Goal: Task Accomplishment & Management: Manage account settings

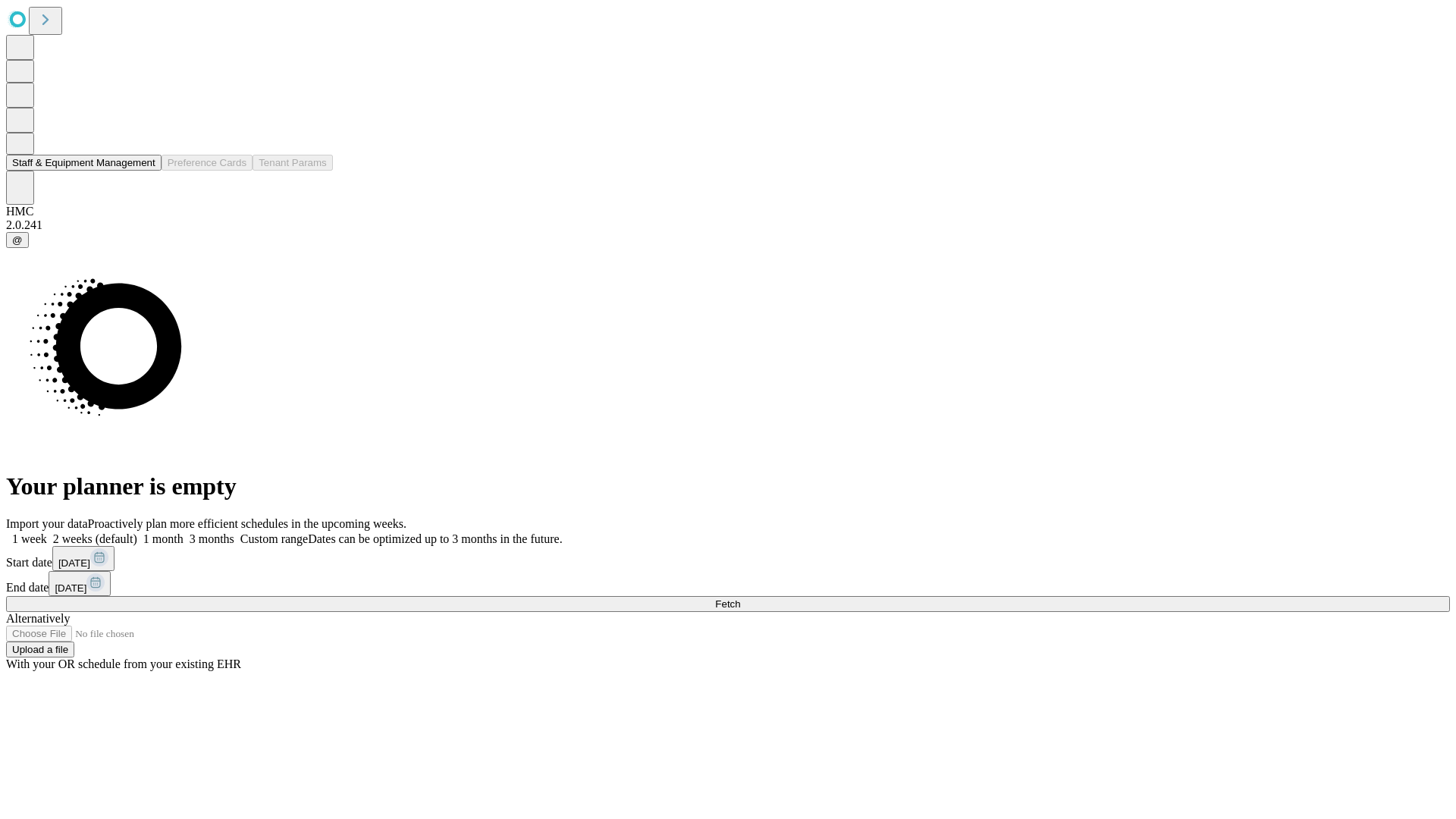
click at [142, 170] on button "Staff & Equipment Management" at bounding box center [83, 163] width 155 height 16
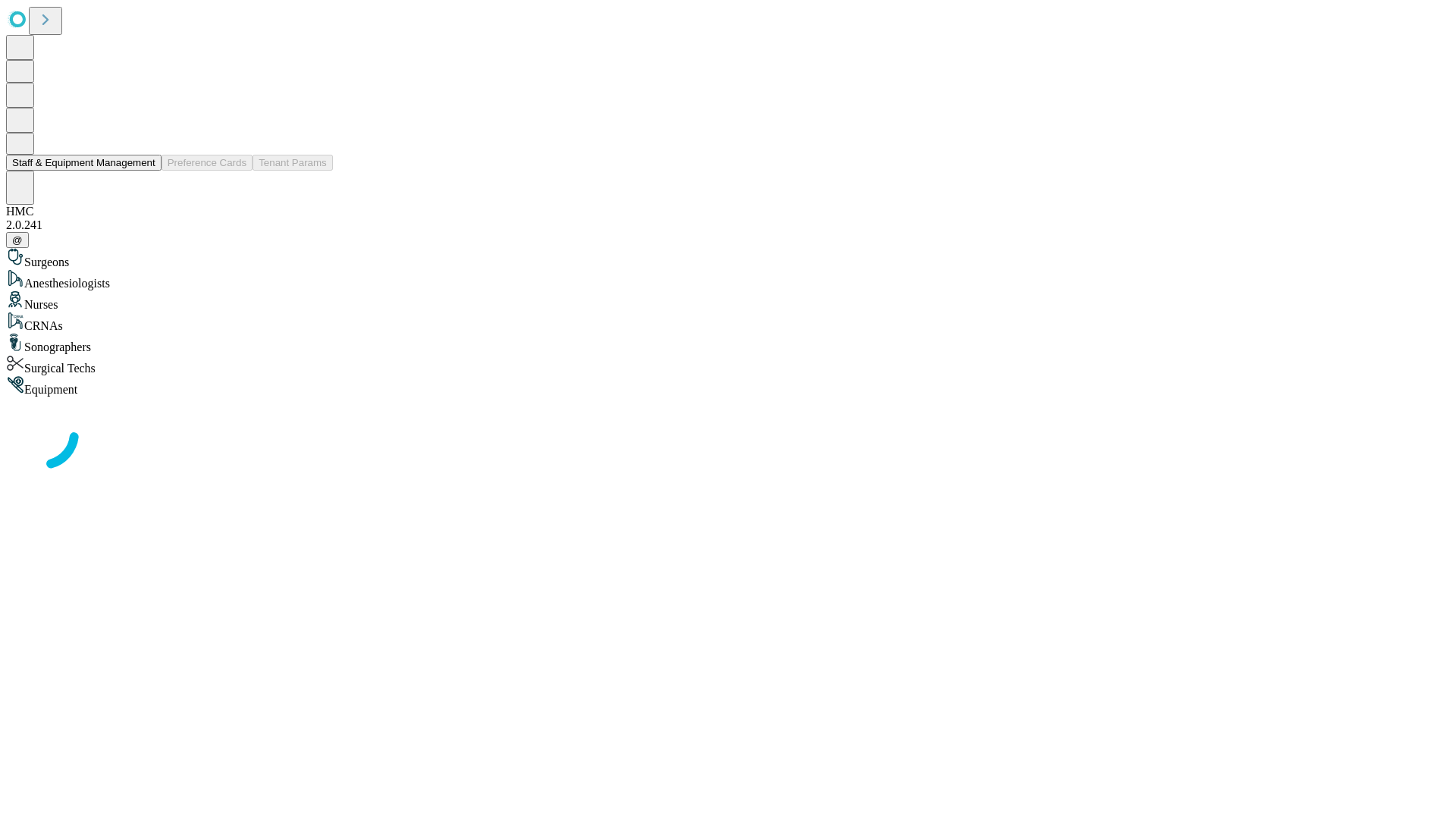
click at [145, 170] on button "Staff & Equipment Management" at bounding box center [83, 163] width 155 height 16
